Goal: Task Accomplishment & Management: Use online tool/utility

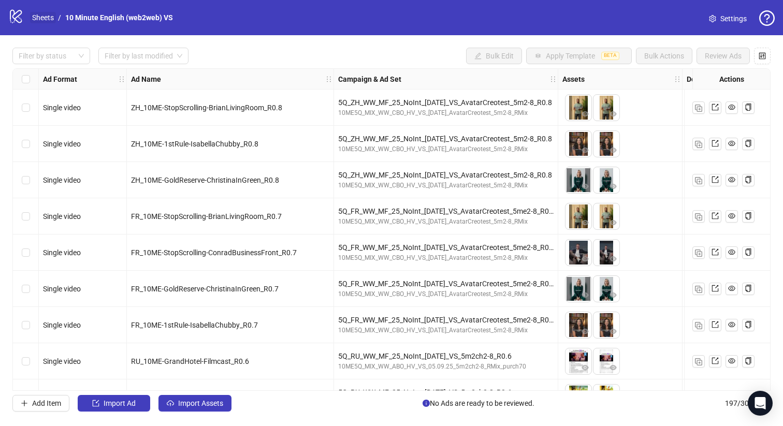
click at [47, 15] on link "Sheets" at bounding box center [43, 17] width 26 height 11
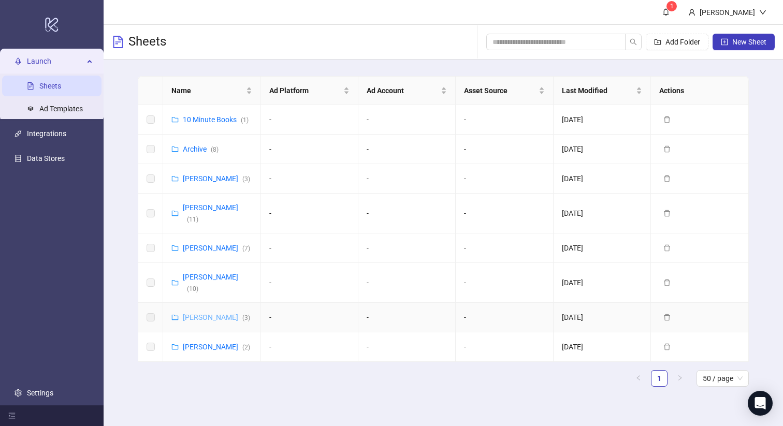
click at [208, 313] on link "Vladislav Shilo ( 3 )" at bounding box center [216, 317] width 67 height 8
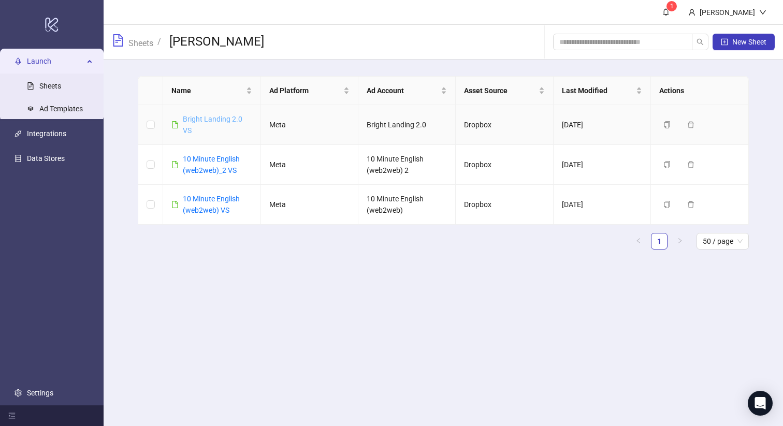
click at [220, 118] on link "Bright Landing 2.0 VS" at bounding box center [213, 125] width 60 height 20
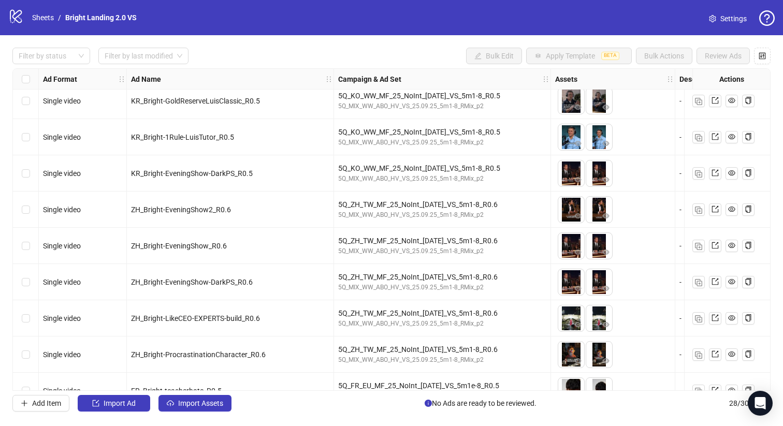
scroll to position [371, 0]
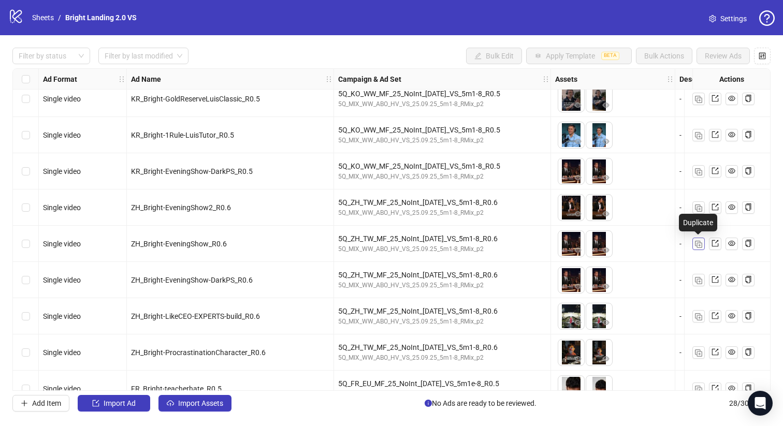
click at [698, 244] on img "button" at bounding box center [698, 244] width 7 height 7
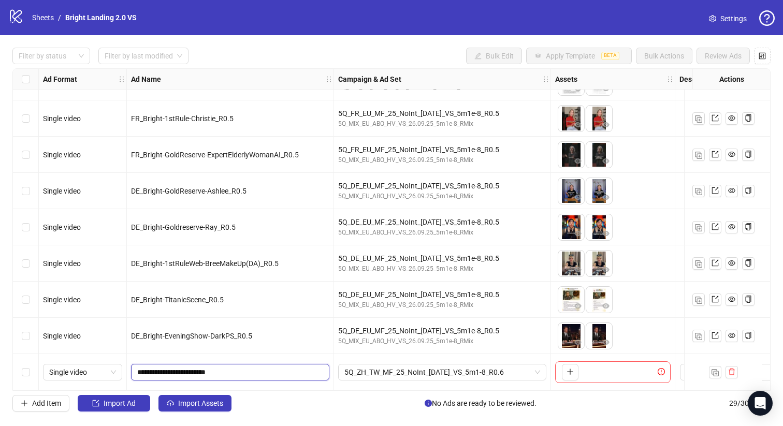
click at [212, 368] on input "**********" at bounding box center [229, 372] width 184 height 11
click at [574, 366] on button "button" at bounding box center [570, 372] width 17 height 17
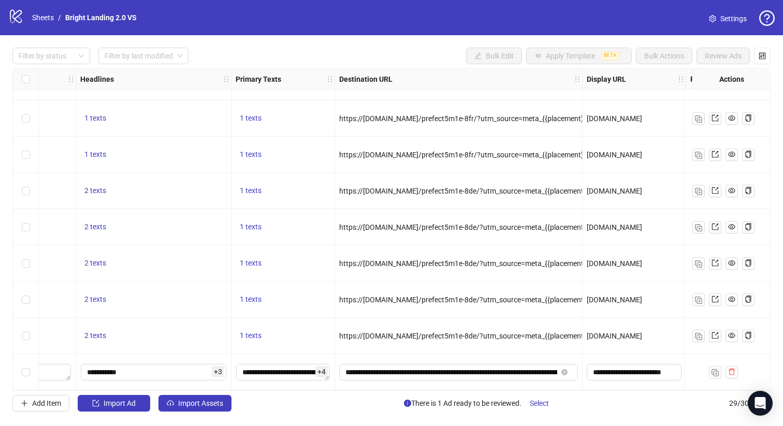
scroll to position [755, 763]
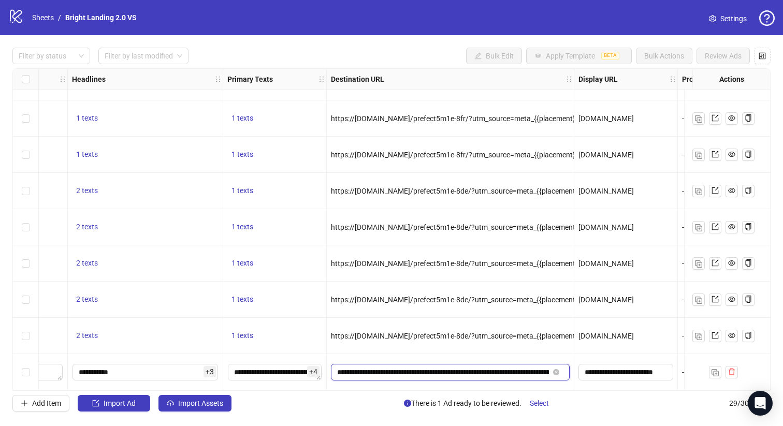
click at [487, 372] on input "**********" at bounding box center [443, 372] width 212 height 11
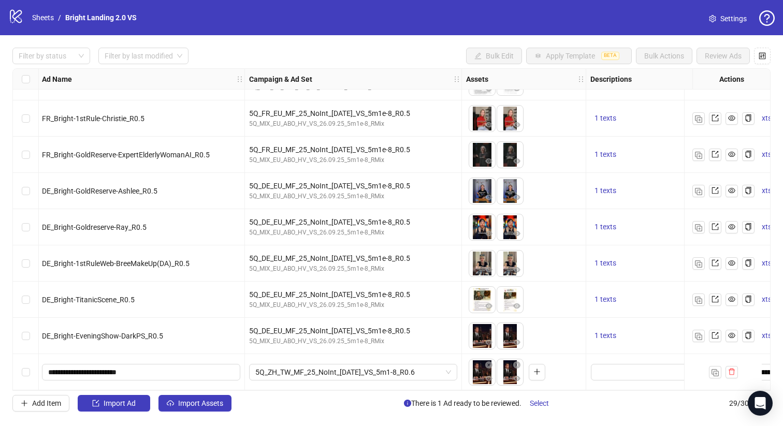
scroll to position [755, 0]
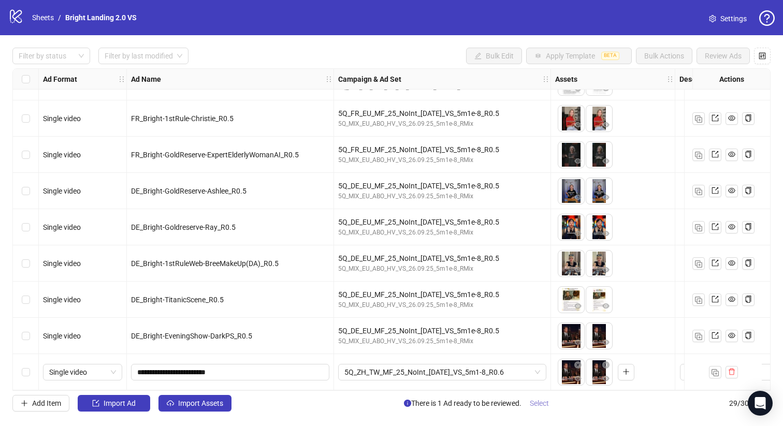
click at [543, 404] on span "Select" at bounding box center [539, 403] width 19 height 8
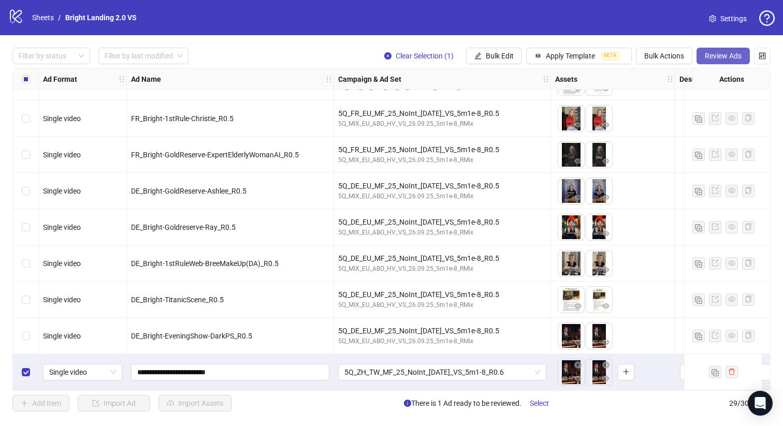
click at [729, 57] on span "Review Ads" at bounding box center [723, 56] width 37 height 8
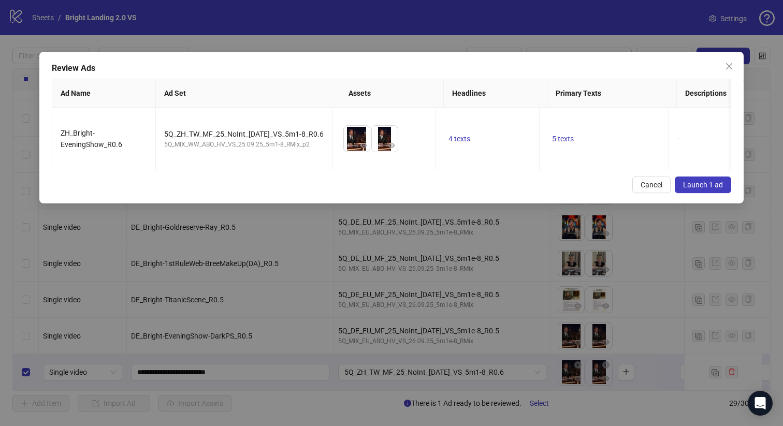
click at [694, 187] on span "Launch 1 ad" at bounding box center [703, 185] width 40 height 8
